Goal: Information Seeking & Learning: Learn about a topic

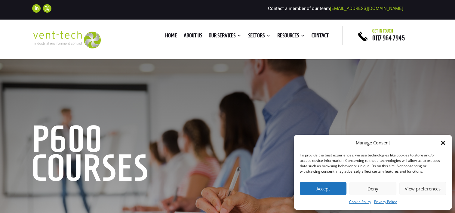
click at [324, 188] on button "Accept" at bounding box center [323, 189] width 47 height 14
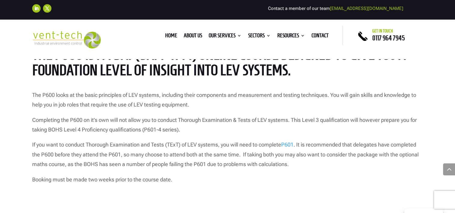
scroll to position [481, 0]
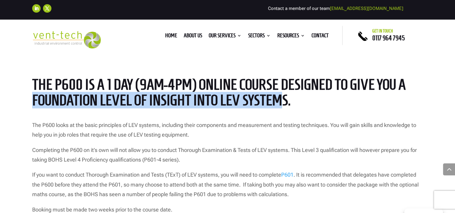
drag, startPoint x: 34, startPoint y: 100, endPoint x: 277, endPoint y: 103, distance: 243.6
click at [277, 103] on span "The P600 is a 1 day (9am-4pm) ONLINE course designed to give you a foundation l…" at bounding box center [219, 92] width 374 height 32
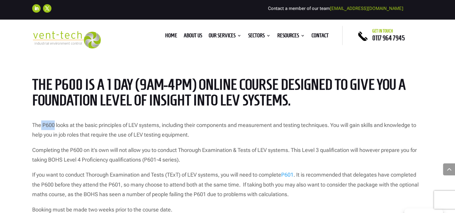
drag, startPoint x: 41, startPoint y: 125, endPoint x: 54, endPoint y: 124, distance: 12.3
click at [54, 124] on p "The P600 looks at the basic principles of LEV systems, including their componen…" at bounding box center [227, 132] width 391 height 25
copy p "P600"
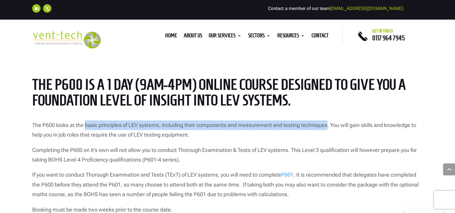
drag, startPoint x: 85, startPoint y: 123, endPoint x: 329, endPoint y: 126, distance: 244.2
click at [329, 126] on p "The P600 looks at the basic principles of LEV systems, including their componen…" at bounding box center [227, 132] width 391 height 25
copy p "basic principles of LEV systems, including their components and measurement and…"
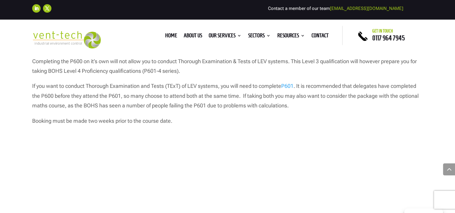
scroll to position [571, 0]
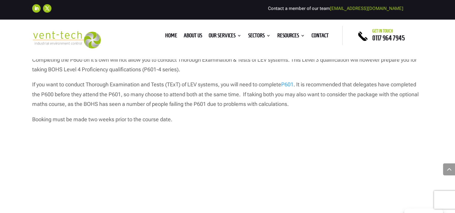
click at [290, 84] on link "P601" at bounding box center [287, 84] width 12 height 6
